Goal: Communication & Community: Participate in discussion

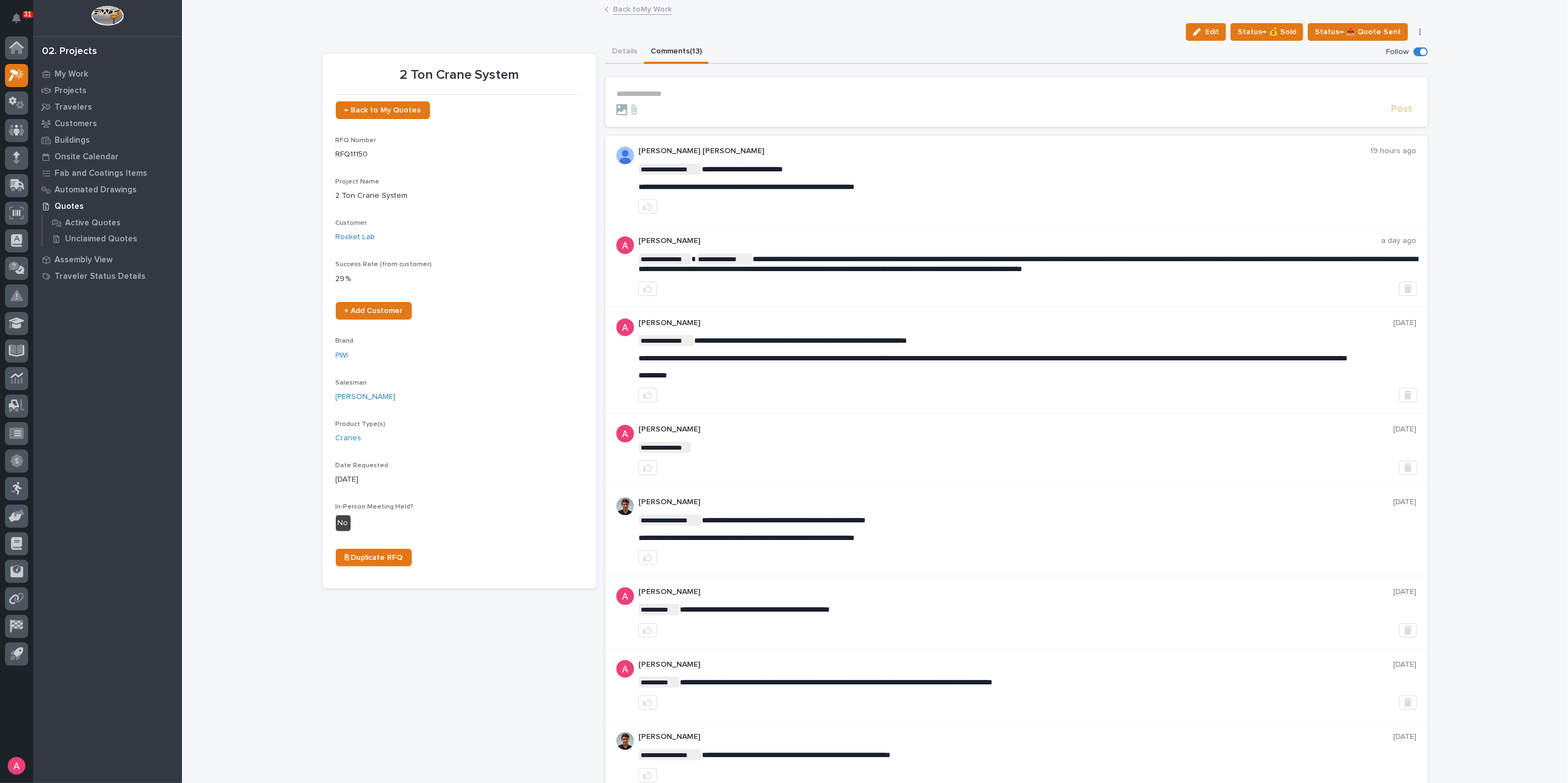
click at [631, 8] on link "Back to My Work" at bounding box center [642, 8] width 58 height 13
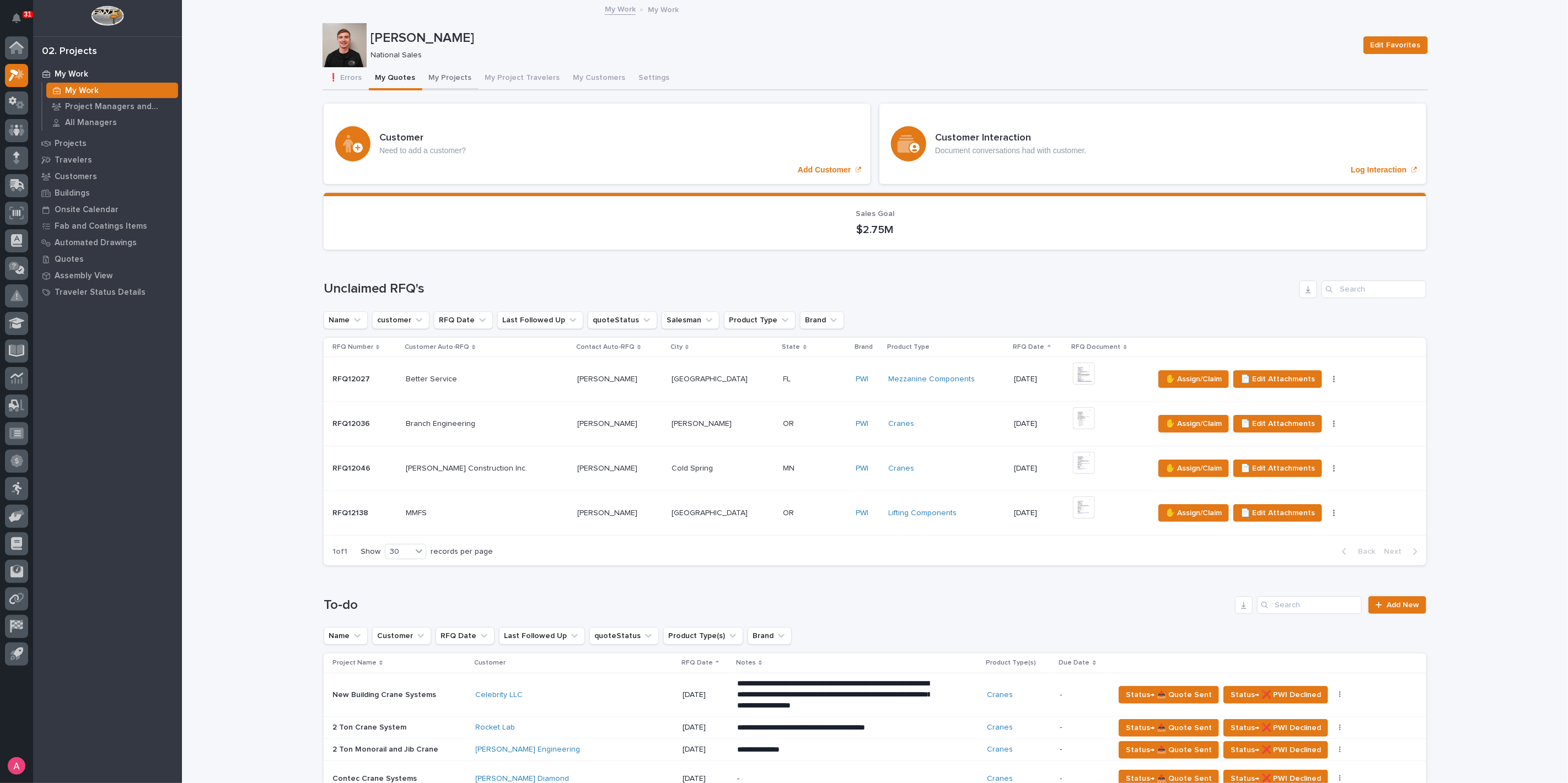
click at [436, 77] on button "My Projects" at bounding box center [450, 79] width 56 height 23
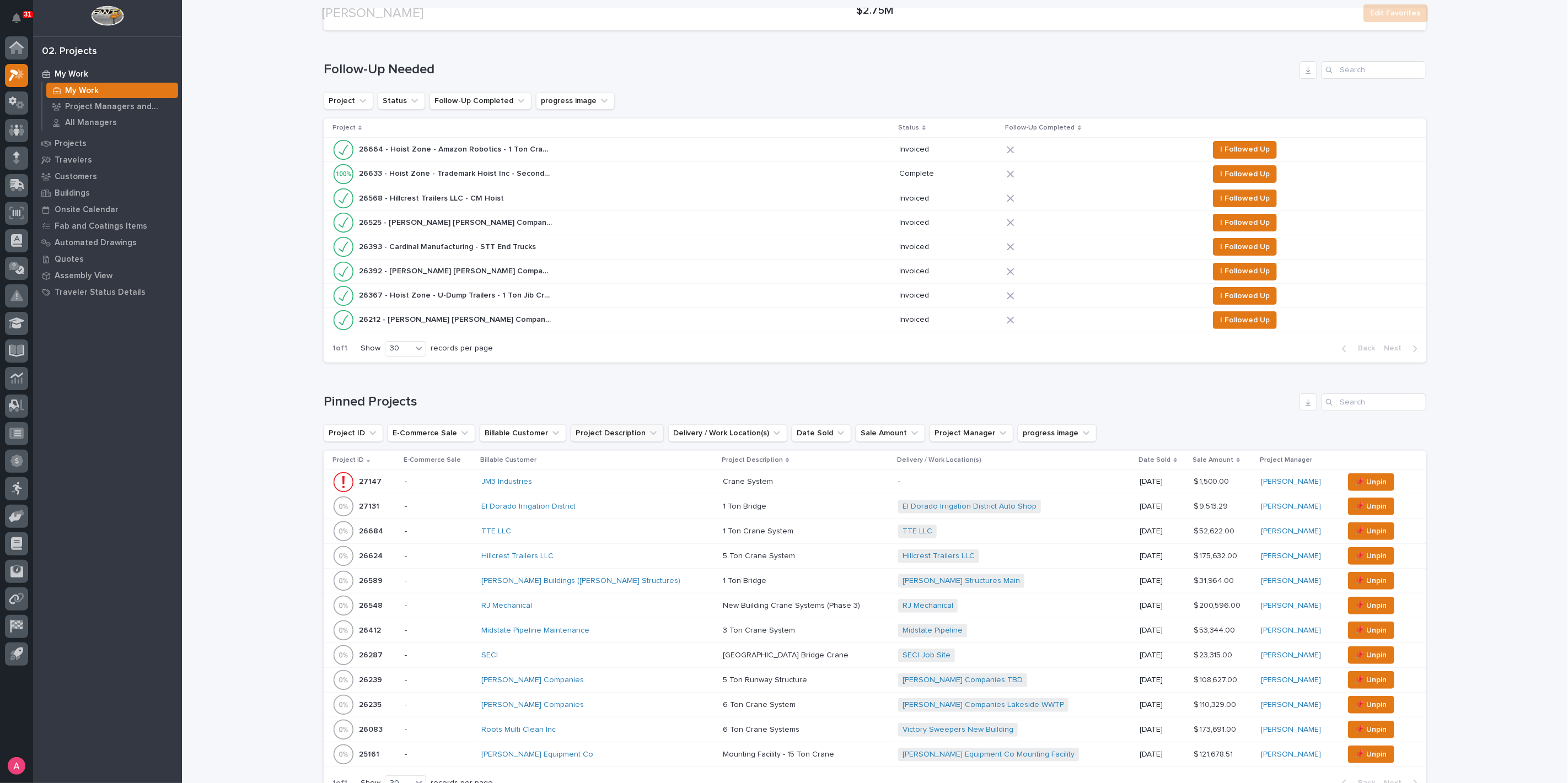
scroll to position [184, 0]
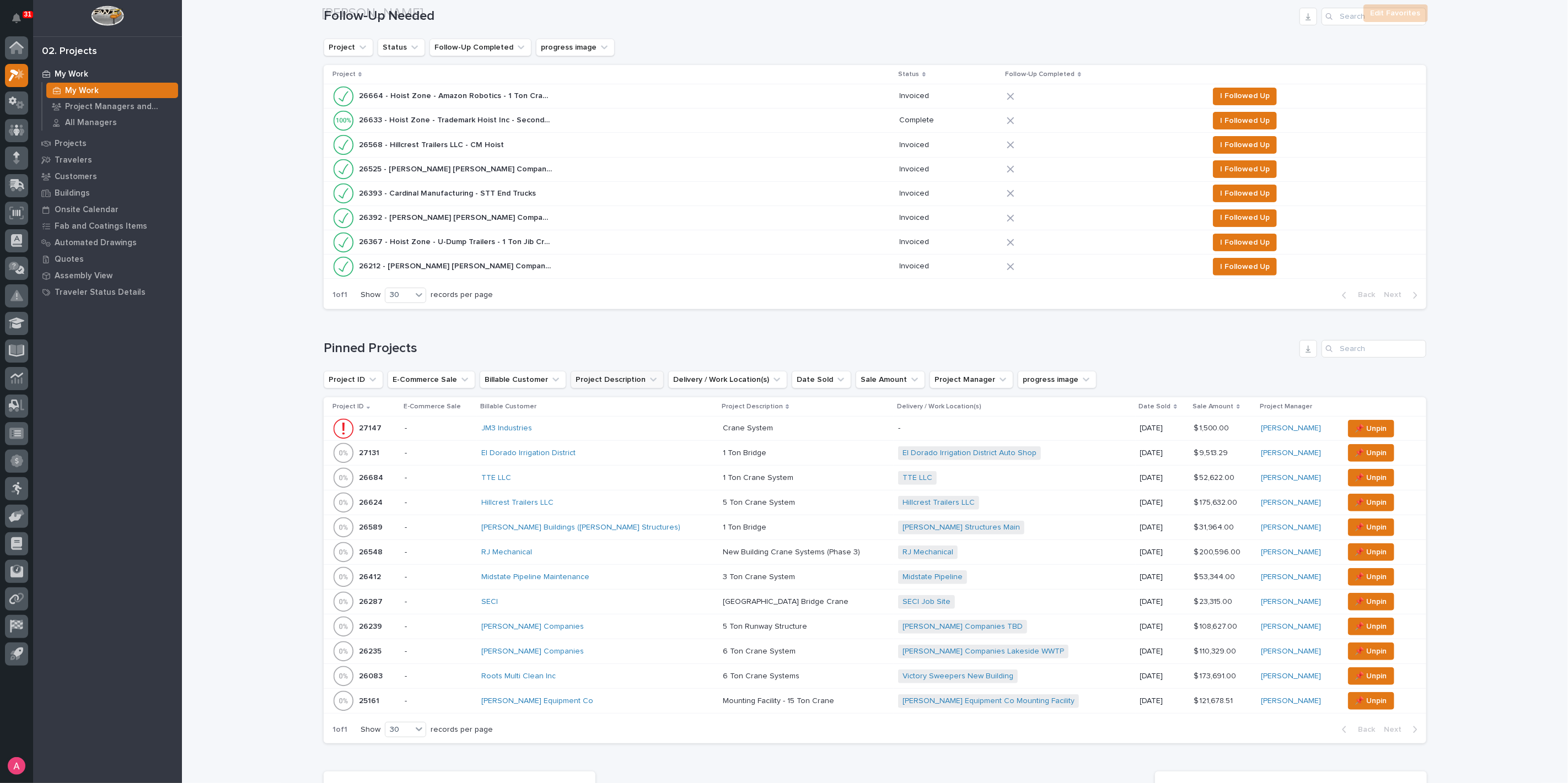
click at [579, 430] on div "JM3 Industries" at bounding box center [577, 429] width 193 height 9
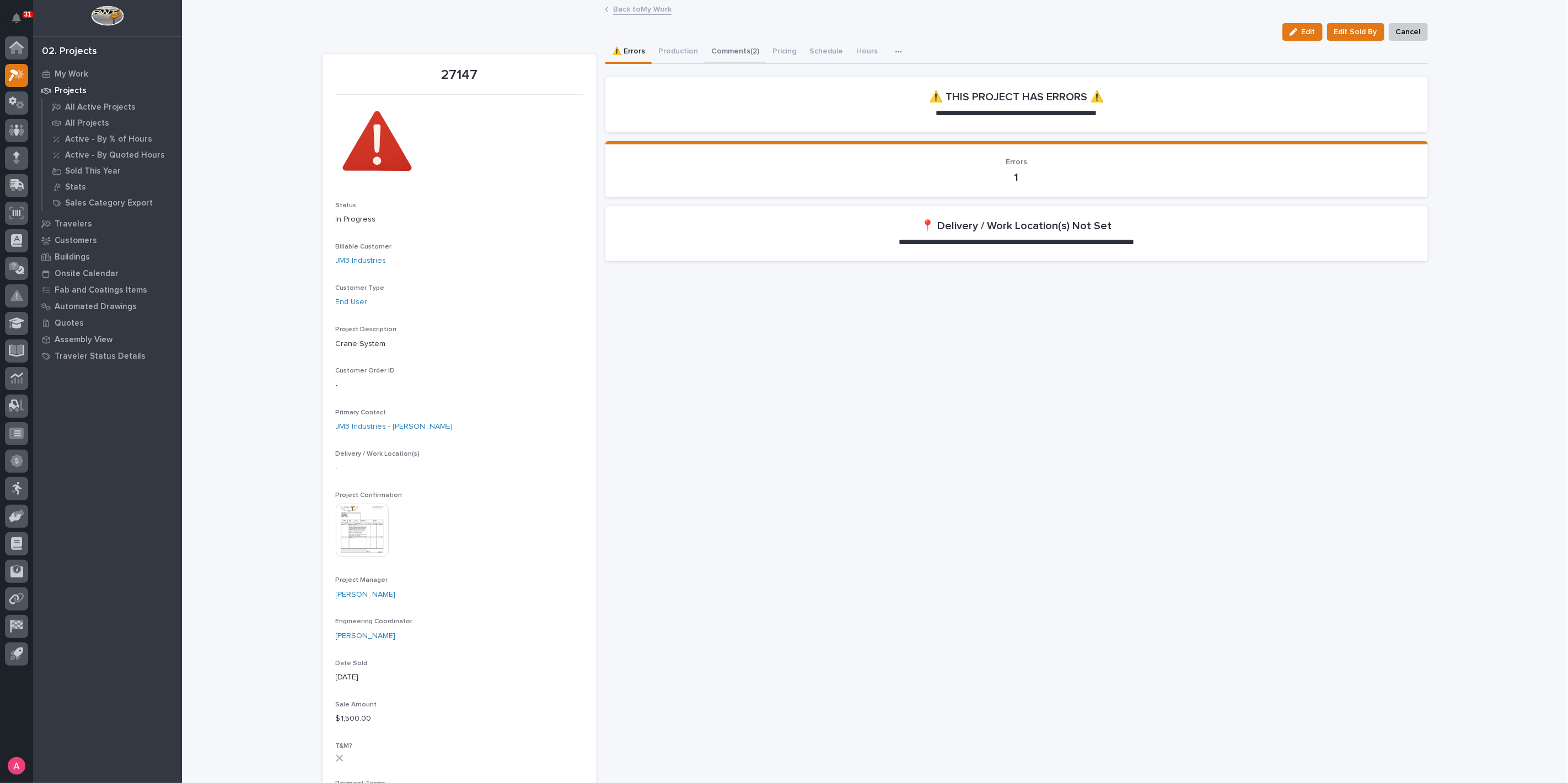
click at [718, 51] on button "Comments (2)" at bounding box center [735, 52] width 61 height 23
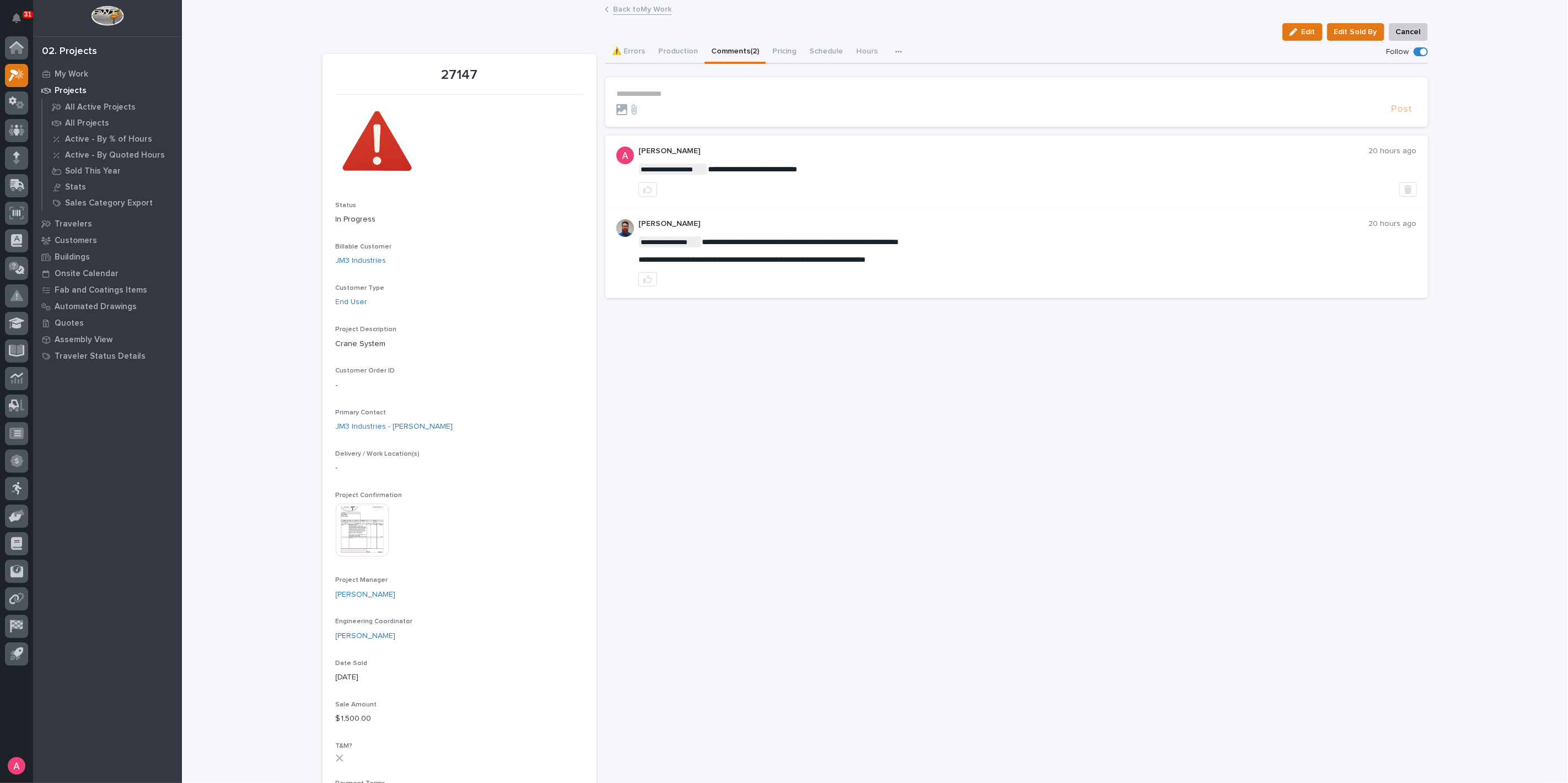
click at [706, 90] on p "**********" at bounding box center [1017, 94] width 801 height 9
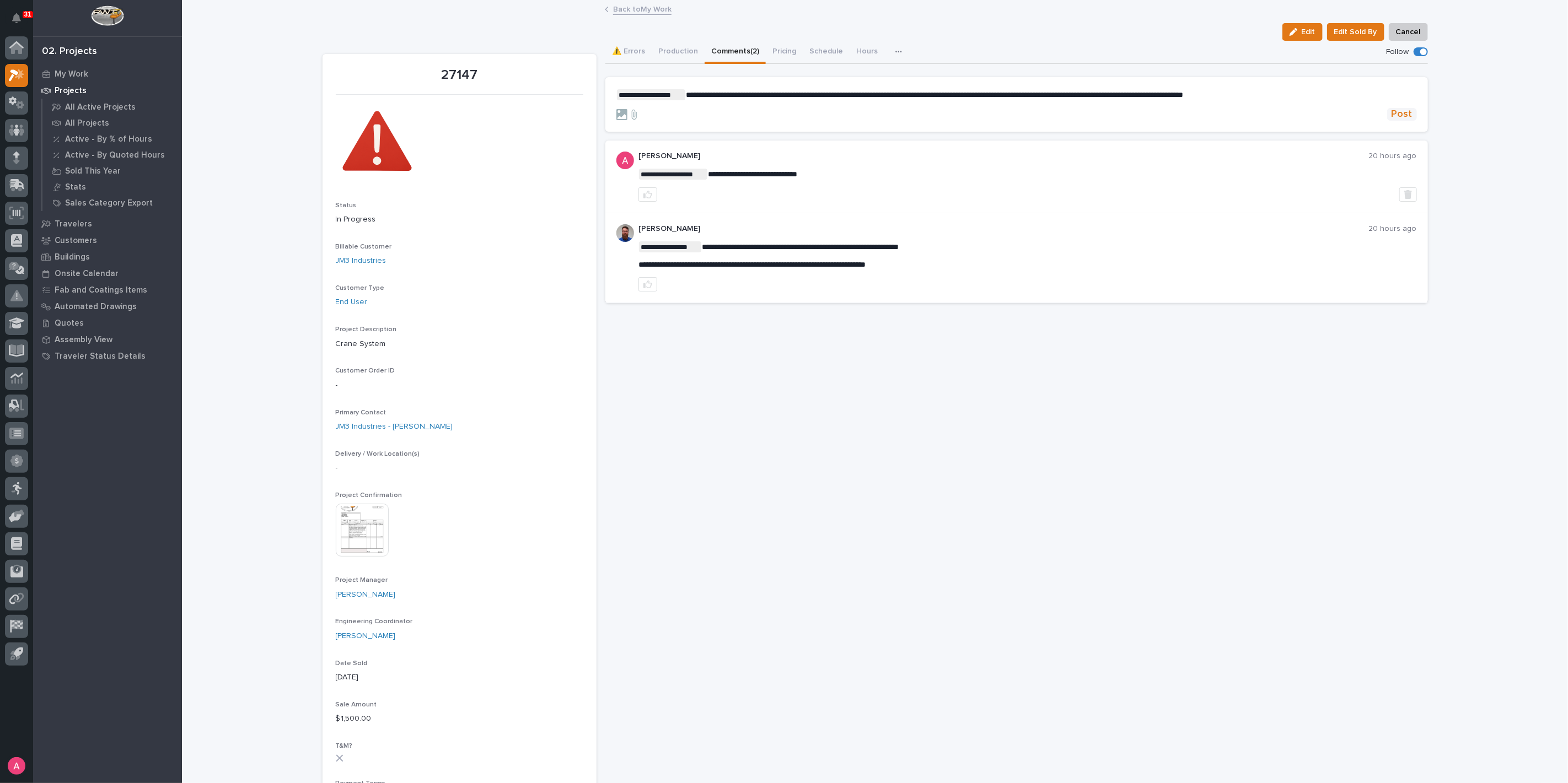
click at [1399, 109] on span "Post" at bounding box center [1402, 114] width 21 height 13
